Goal: Find specific page/section: Find specific page/section

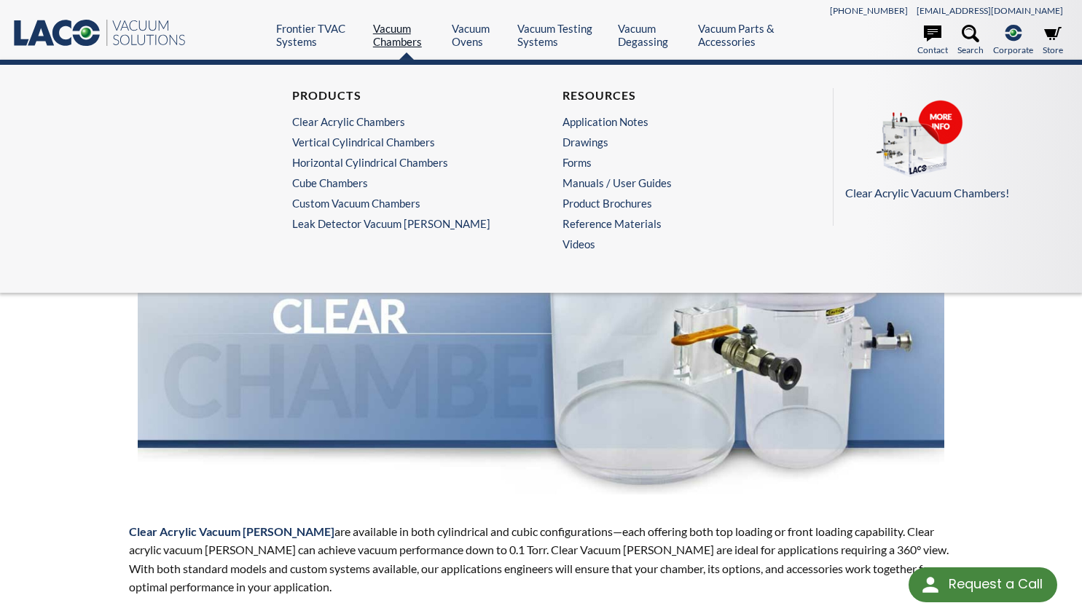
click at [390, 37] on link "Vacuum Chambers" at bounding box center [407, 35] width 68 height 26
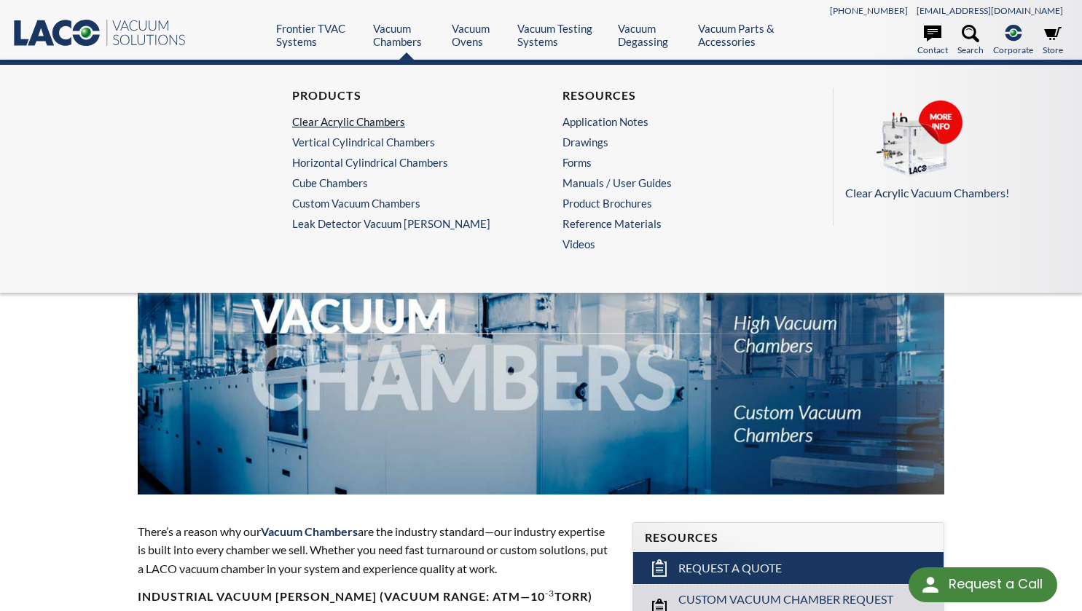
click at [369, 128] on link "Clear Acrylic Chambers" at bounding box center [402, 121] width 220 height 13
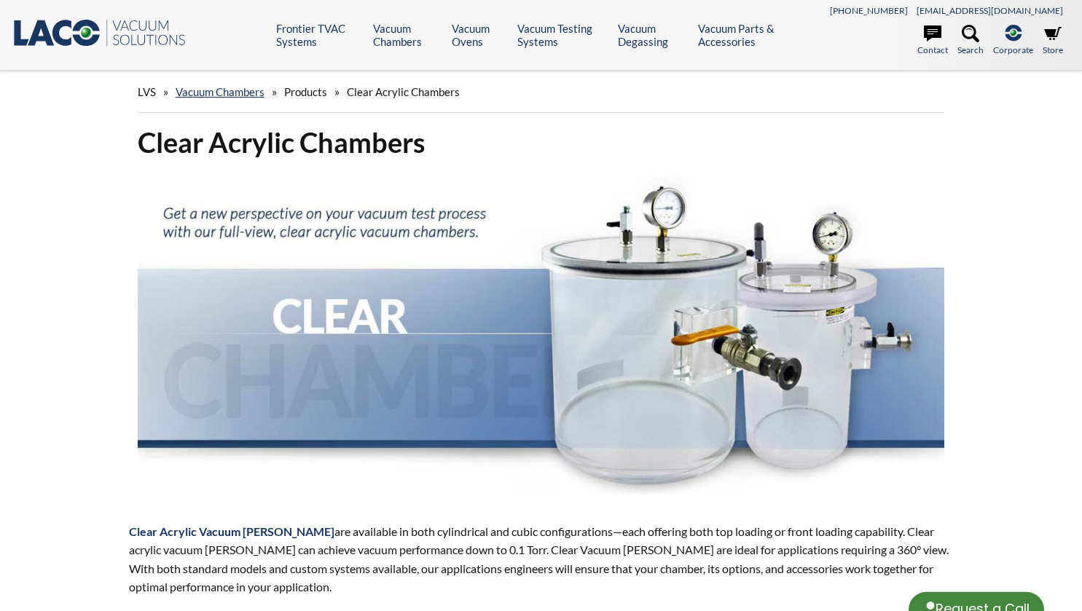
select select "Language Translate Widget"
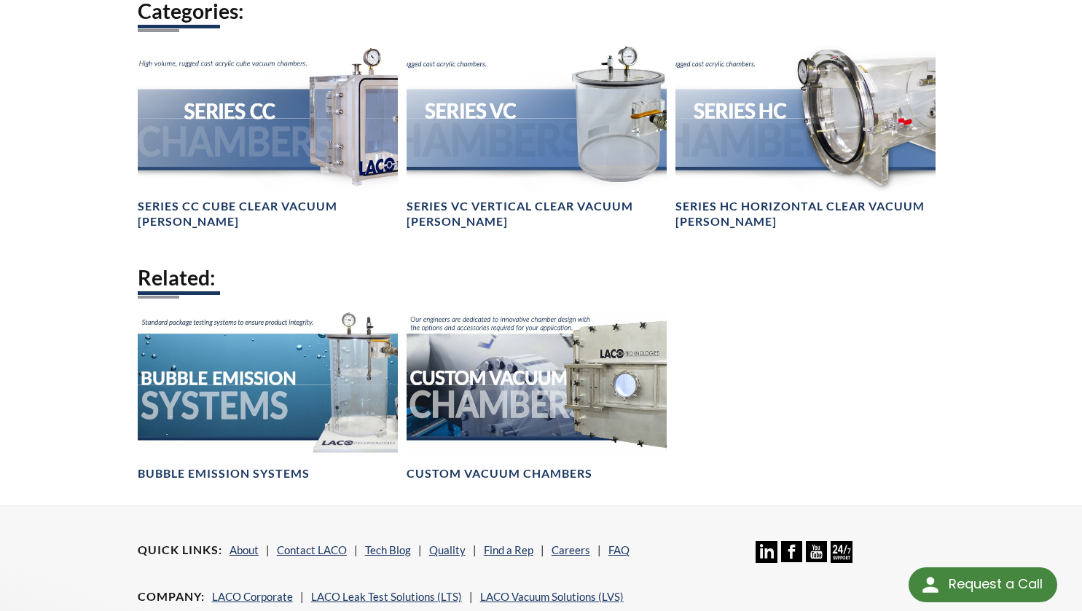
scroll to position [1514, 0]
